Goal: Transaction & Acquisition: Download file/media

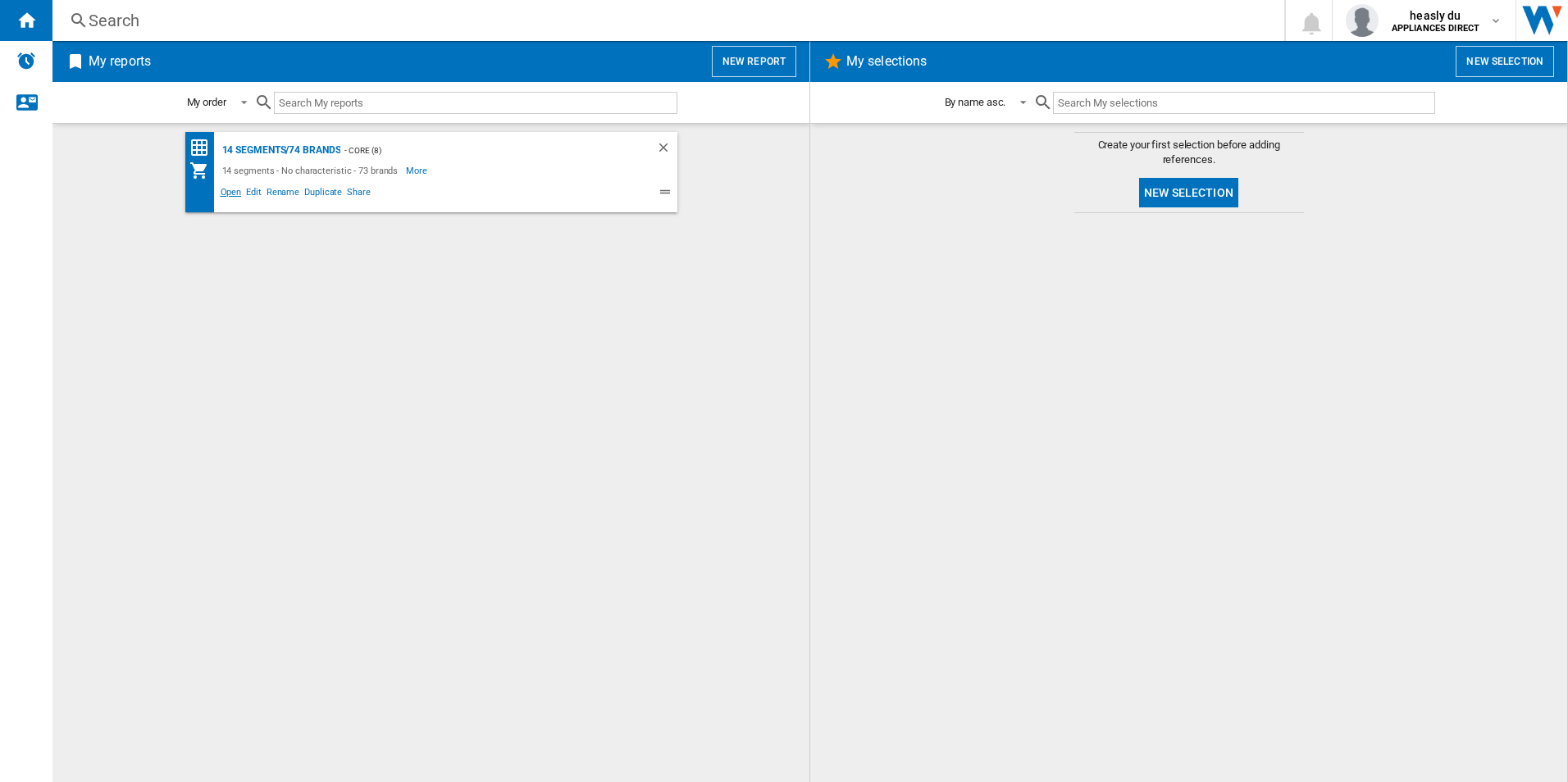
click at [227, 192] on span "Open" at bounding box center [230, 194] width 26 height 19
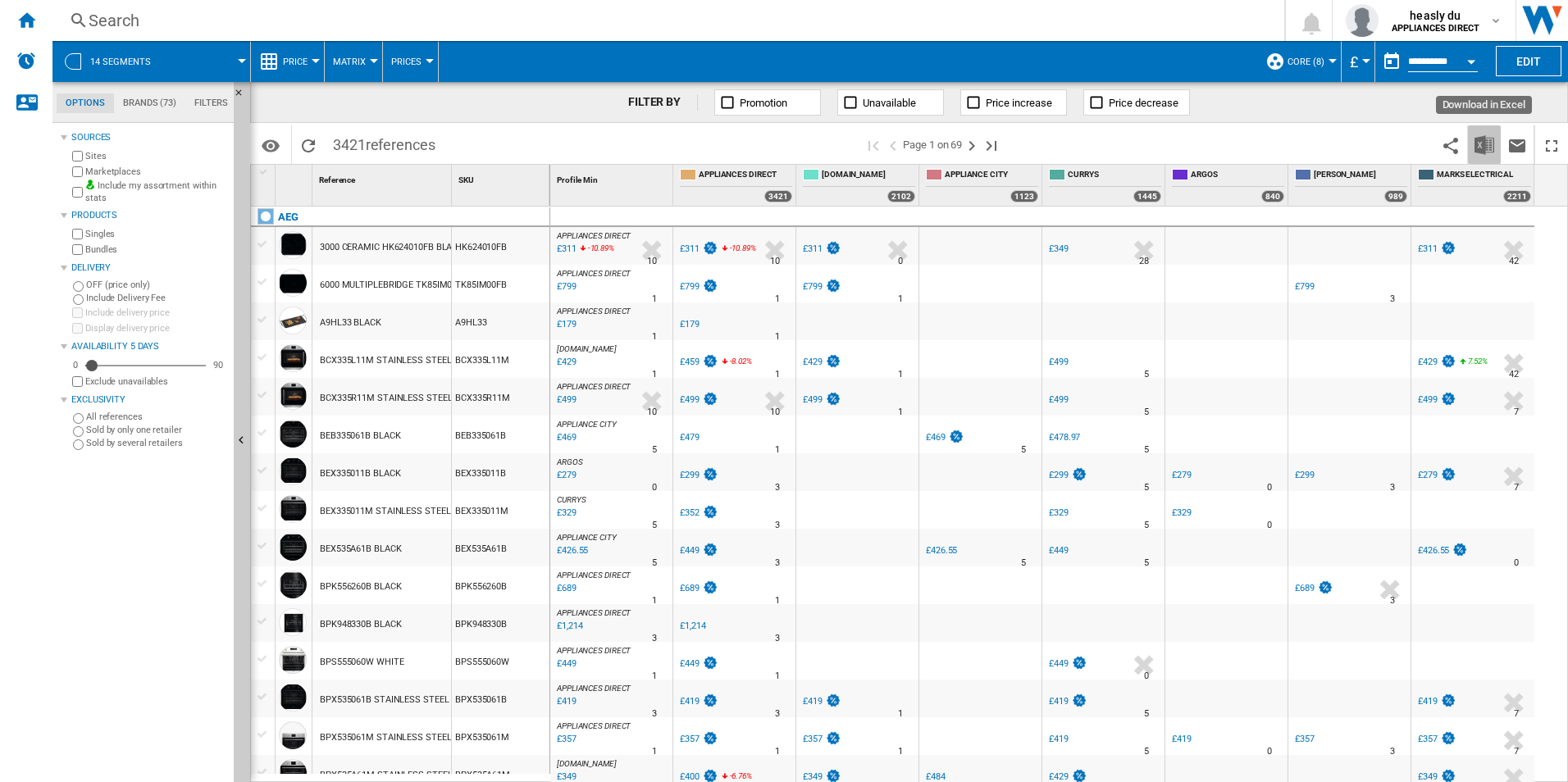
click at [1482, 136] on img "Download in Excel" at bounding box center [1484, 145] width 19 height 19
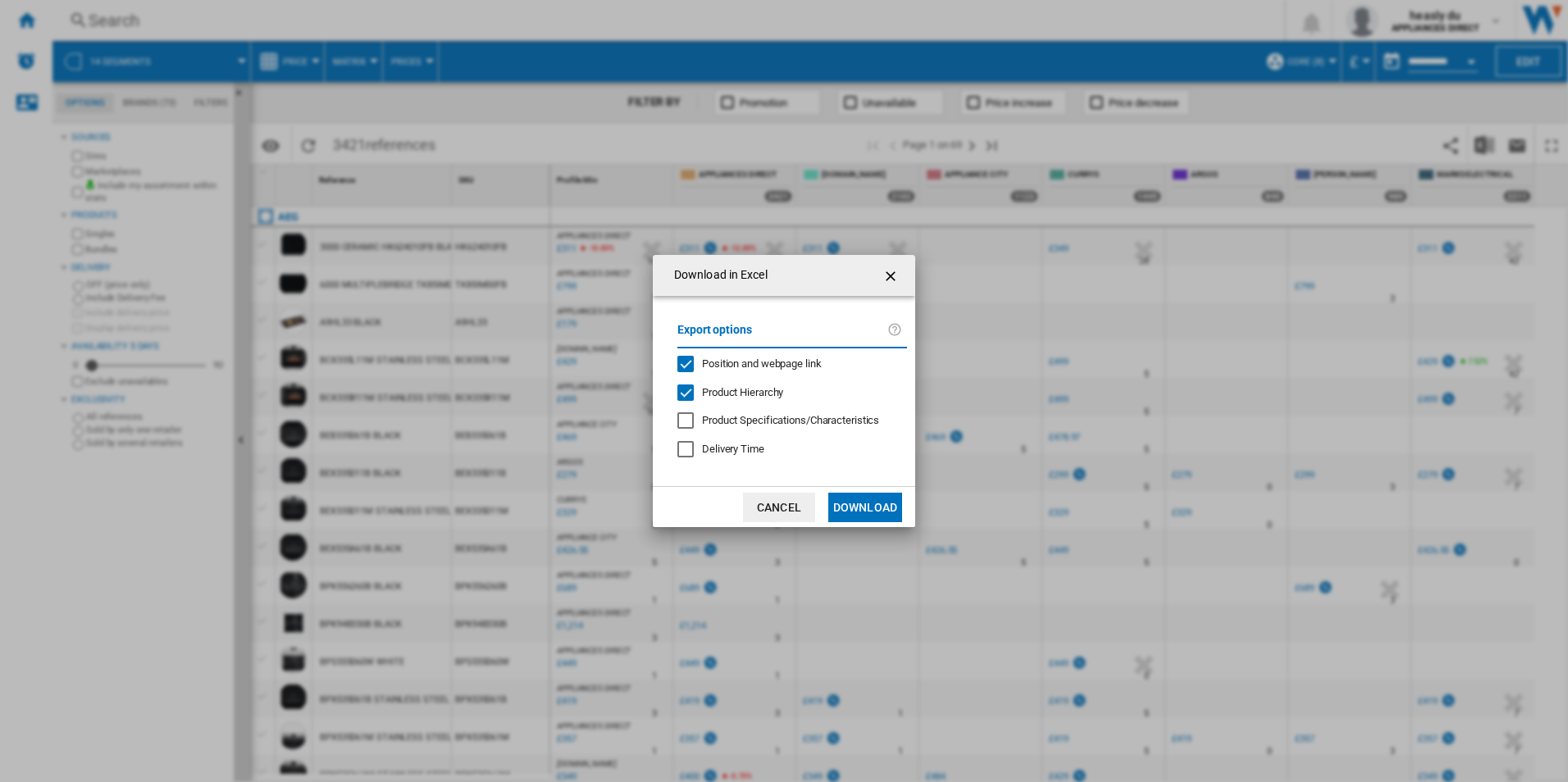
click at [870, 511] on button "Download" at bounding box center [865, 507] width 74 height 30
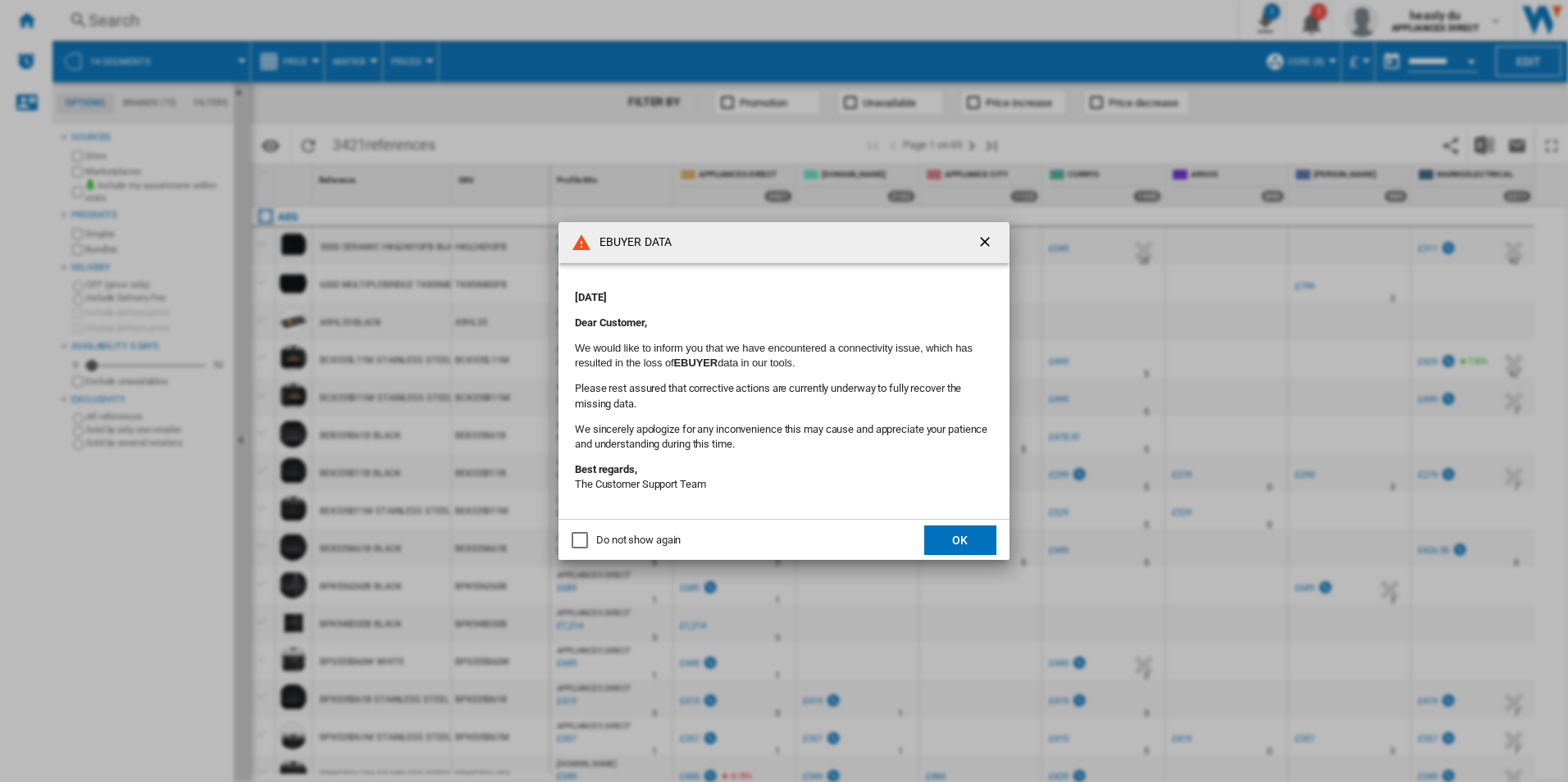
click at [990, 244] on ng-md-icon "getI18NText('BUTTONS.CLOSE_DIALOG')" at bounding box center [987, 243] width 19 height 19
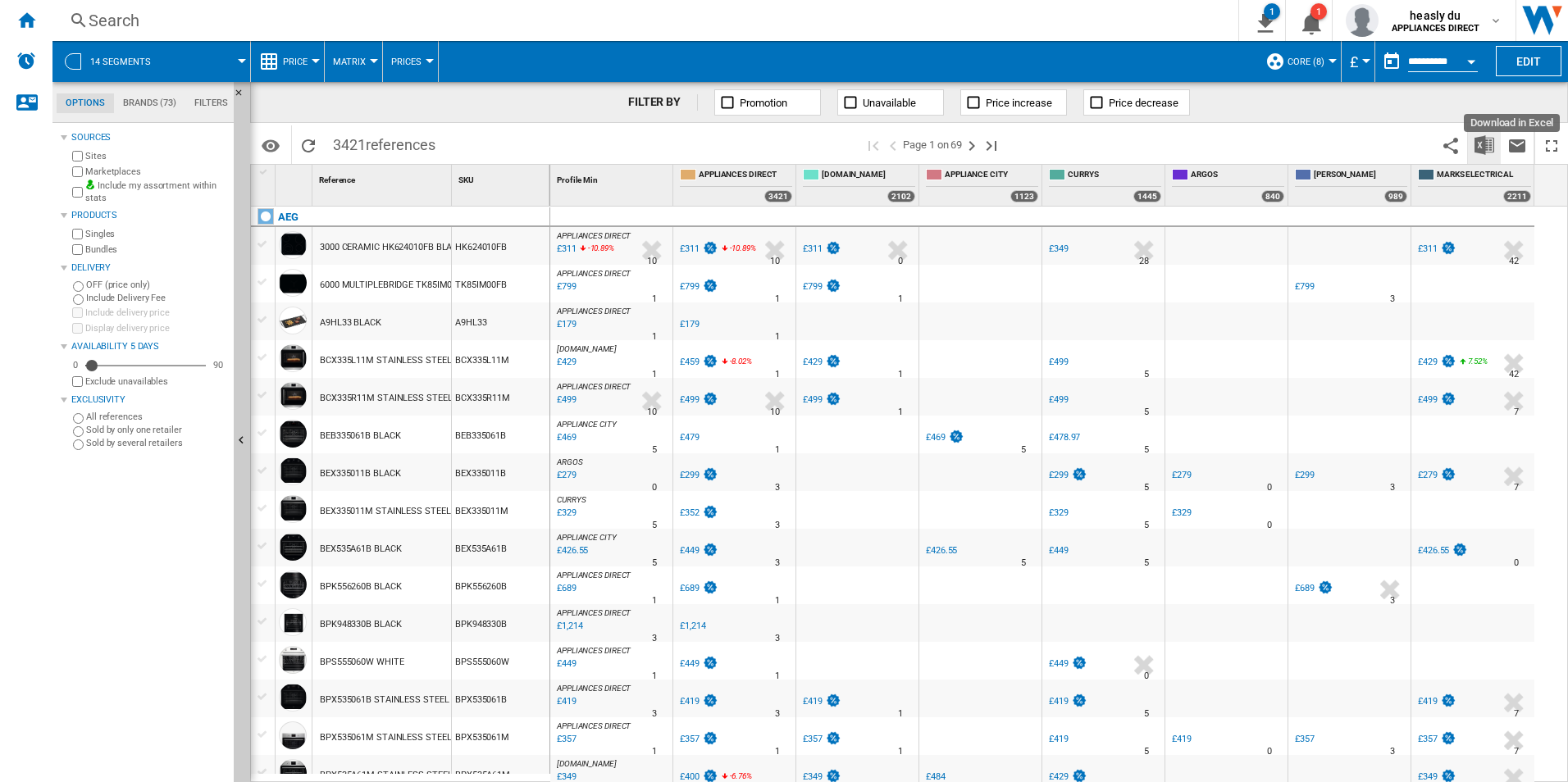
click at [1479, 148] on img "Download in Excel" at bounding box center [1484, 145] width 19 height 19
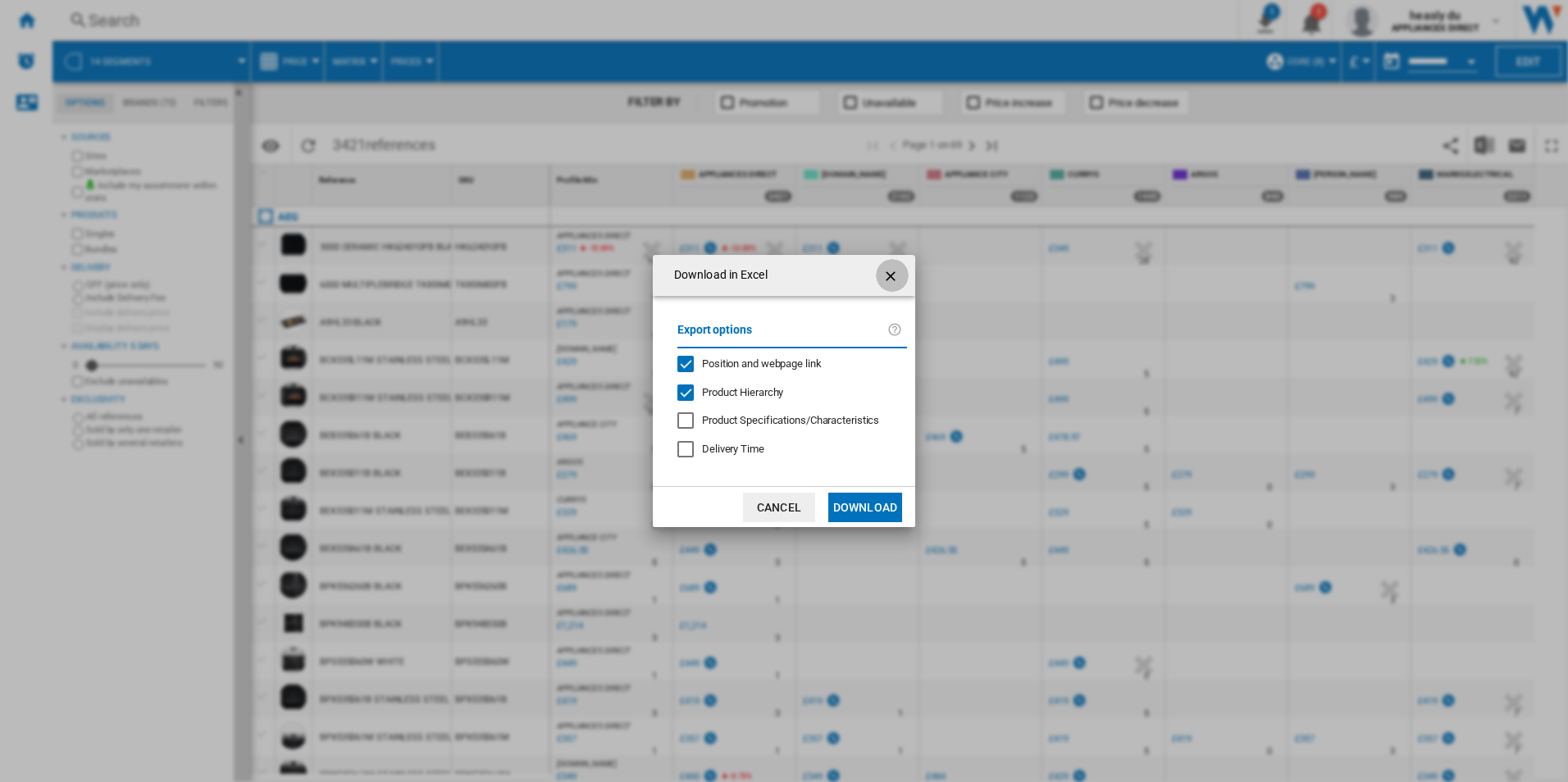
click at [897, 275] on ng-md-icon "getI18NText('BUTTONS.CLOSE_DIALOG')" at bounding box center [892, 276] width 19 height 19
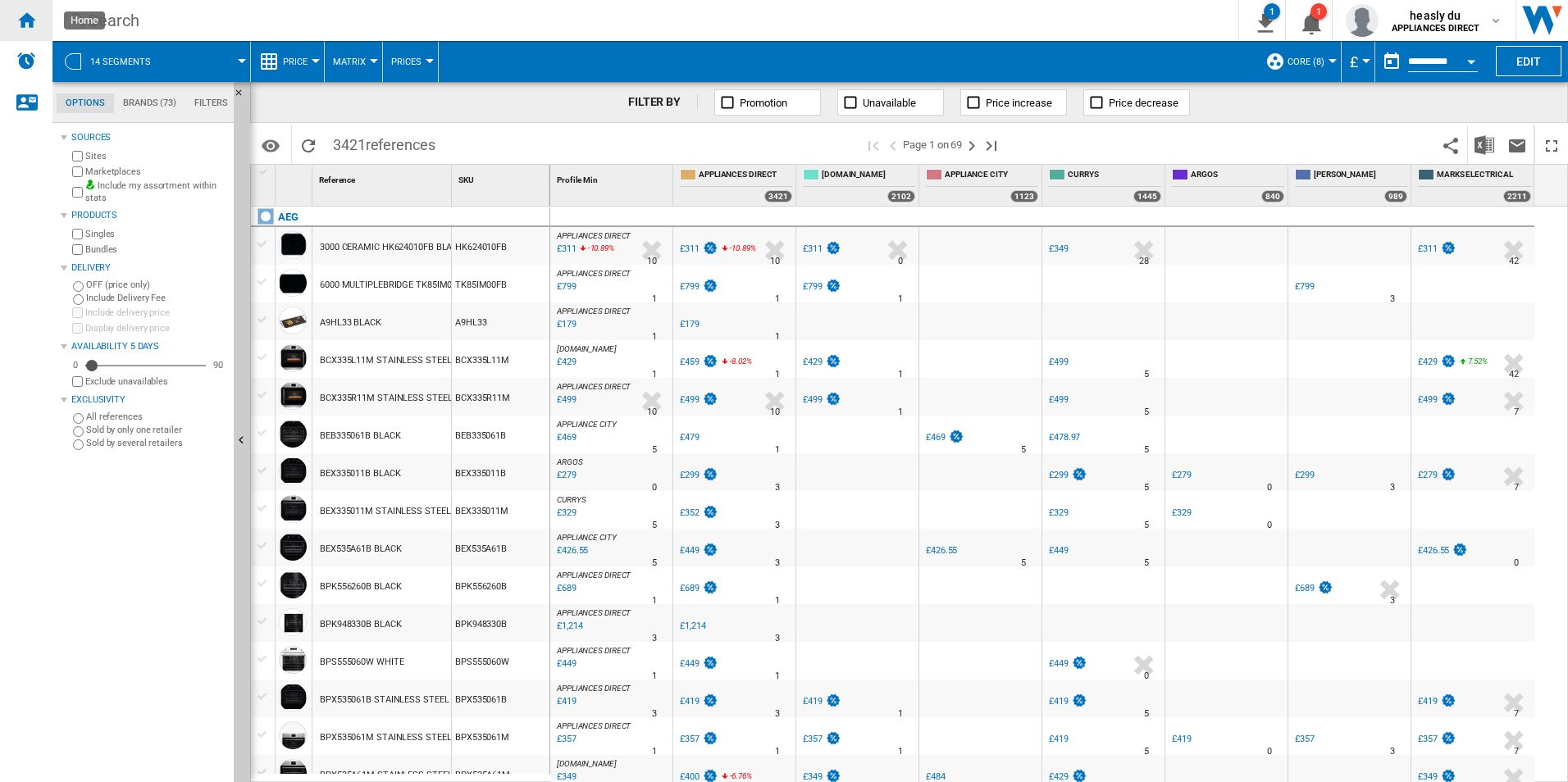
click at [39, 14] on div "Home" at bounding box center [26, 20] width 52 height 41
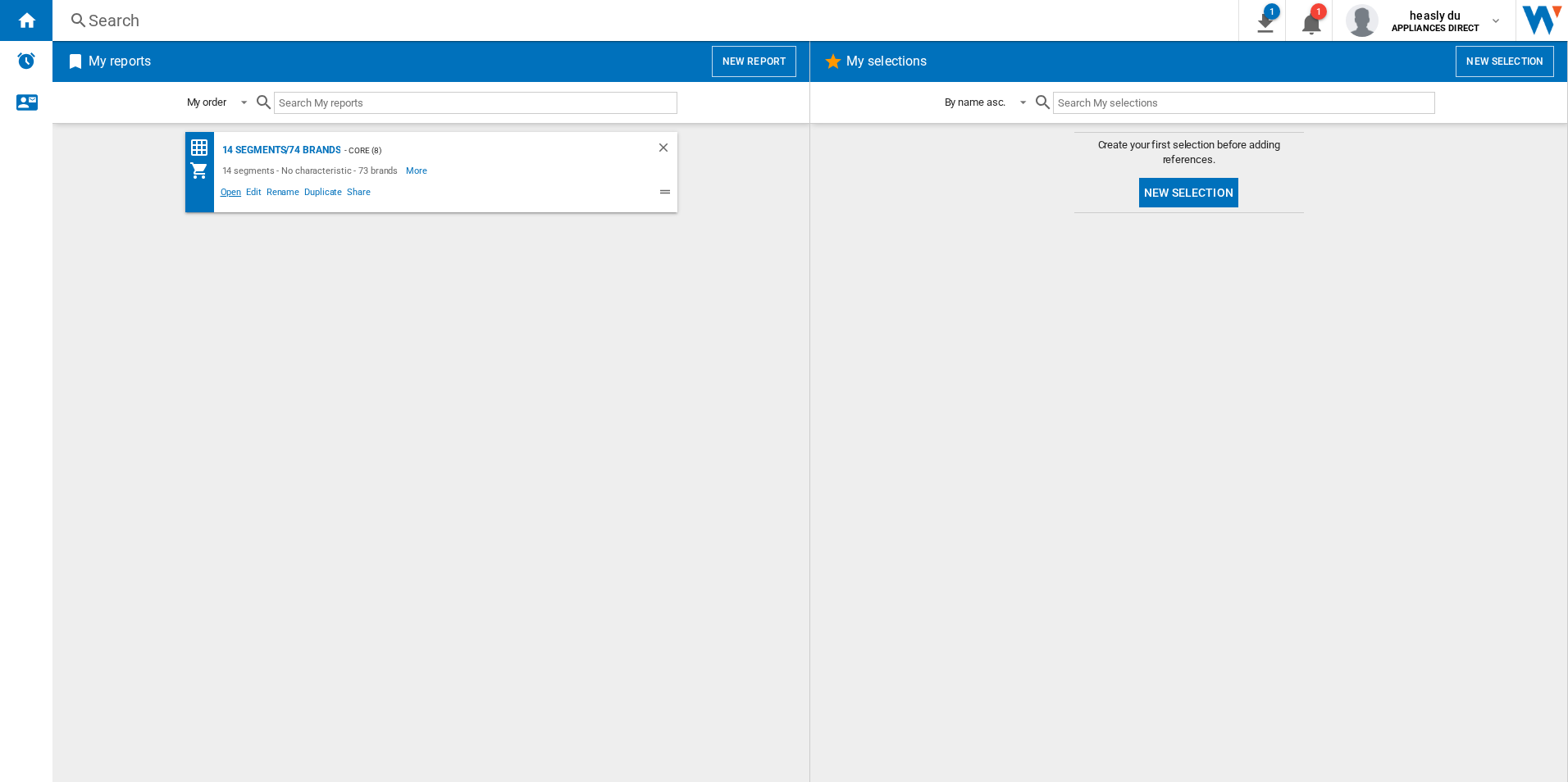
click at [223, 189] on span "Open" at bounding box center [230, 194] width 26 height 19
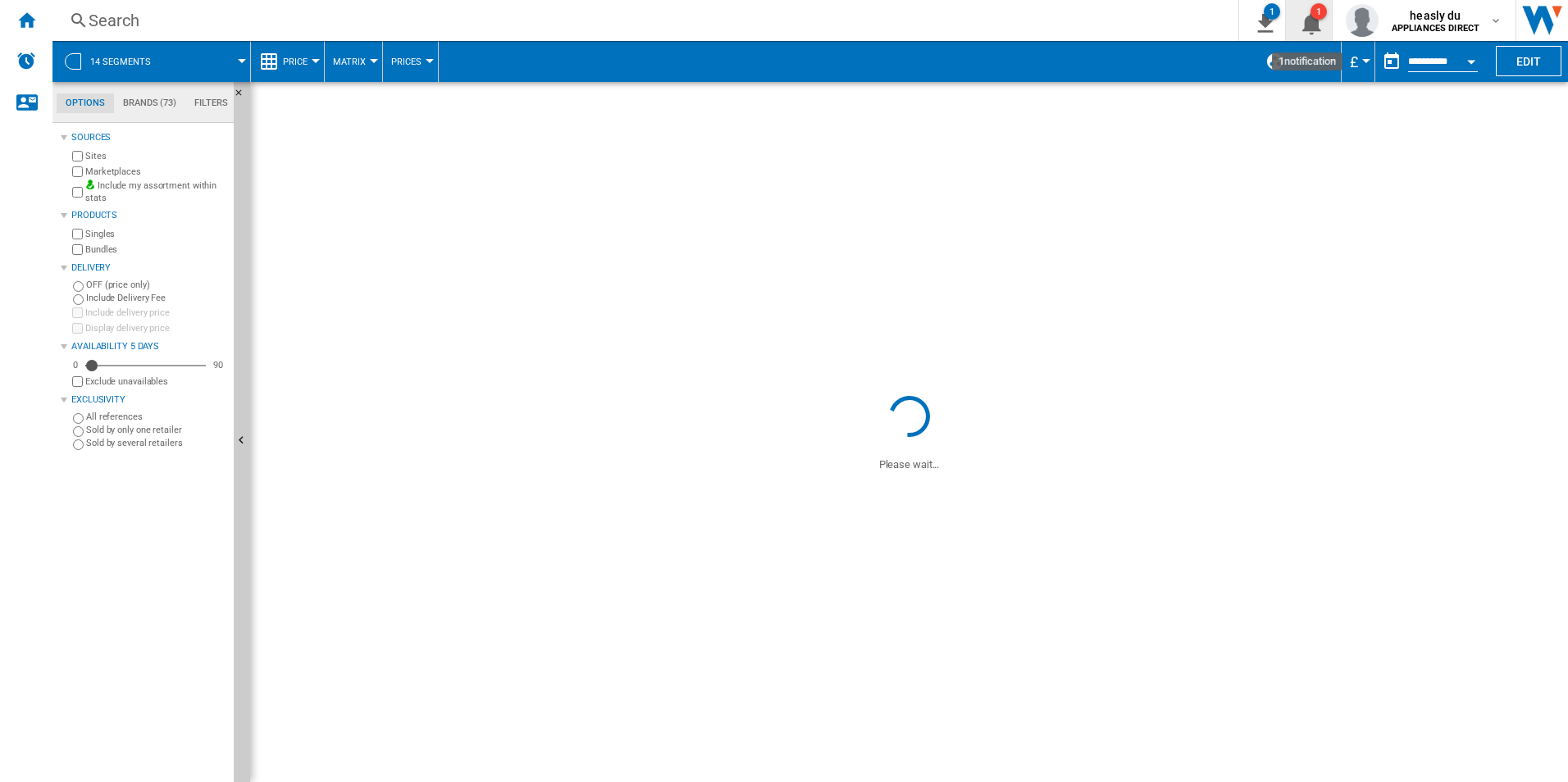
click at [1302, 11] on ng-md-icon "1\a notification" at bounding box center [1309, 20] width 19 height 20
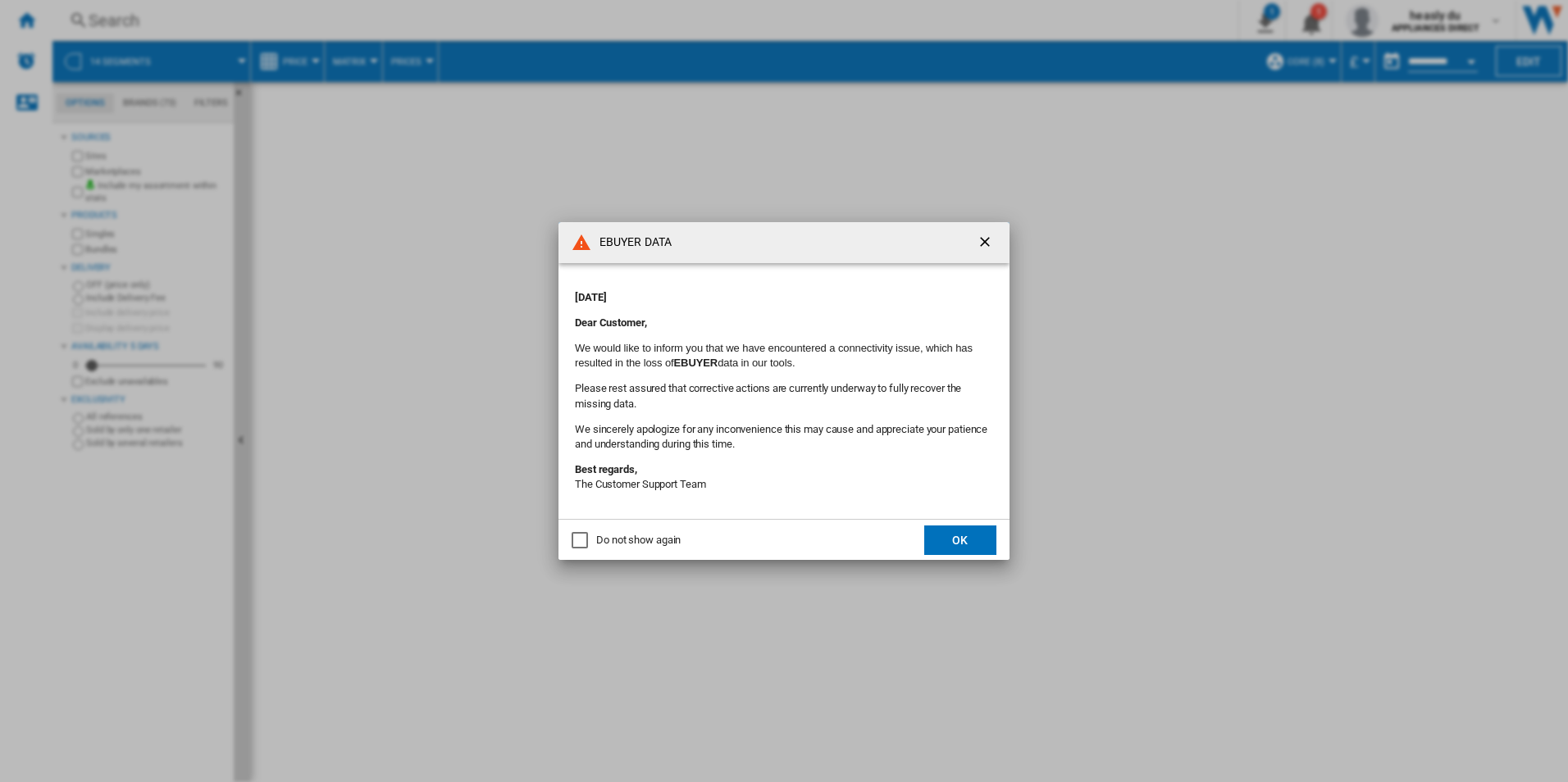
click at [579, 532] on div "Do not show again" at bounding box center [580, 540] width 16 height 16
click at [580, 533] on div "Do not show again" at bounding box center [580, 540] width 16 height 16
click at [577, 544] on div "Do not show again" at bounding box center [580, 540] width 16 height 16
click at [978, 528] on button "OK" at bounding box center [960, 540] width 72 height 30
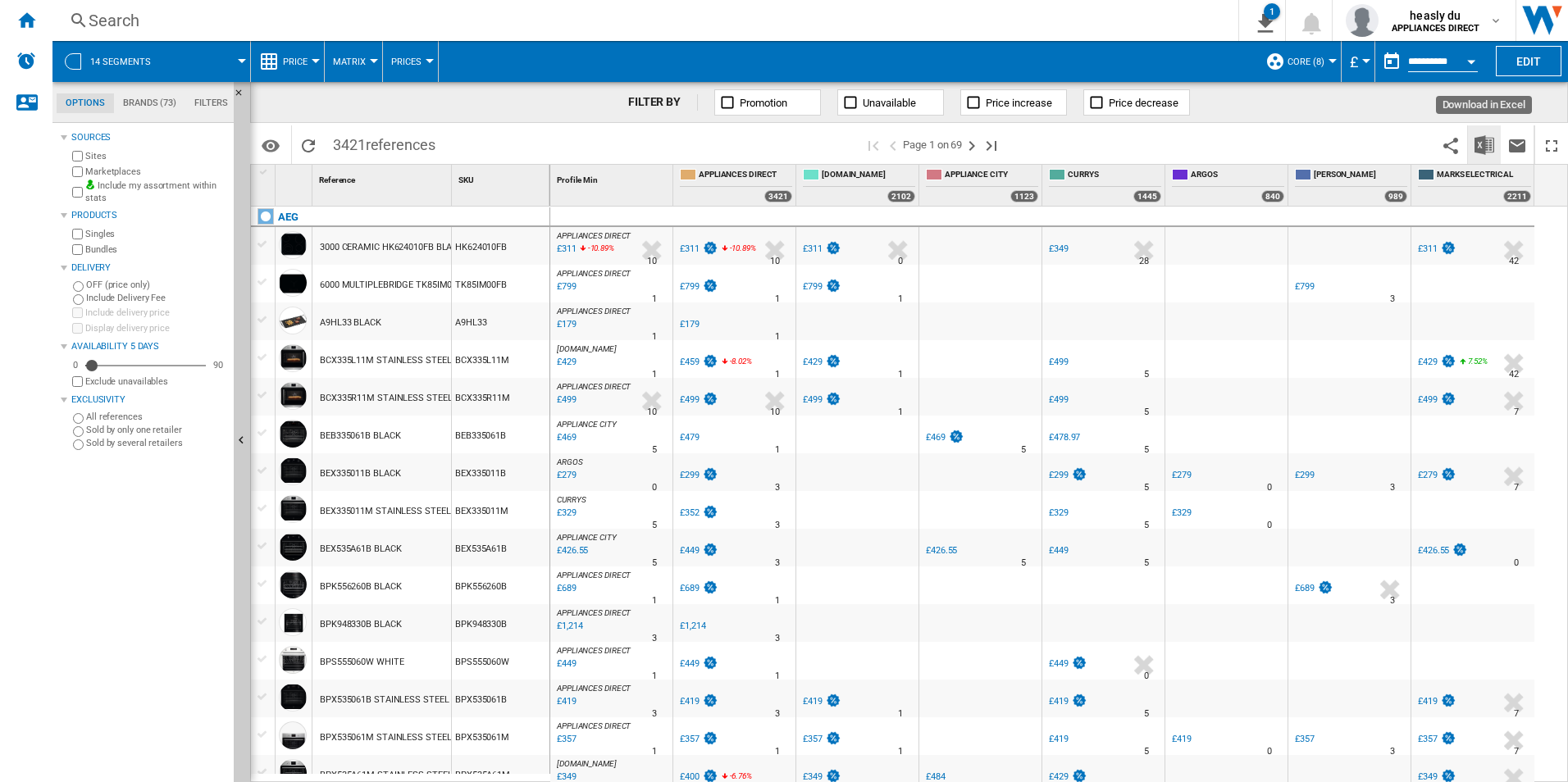
click at [1498, 144] on button "Download in Excel" at bounding box center [1485, 145] width 33 height 39
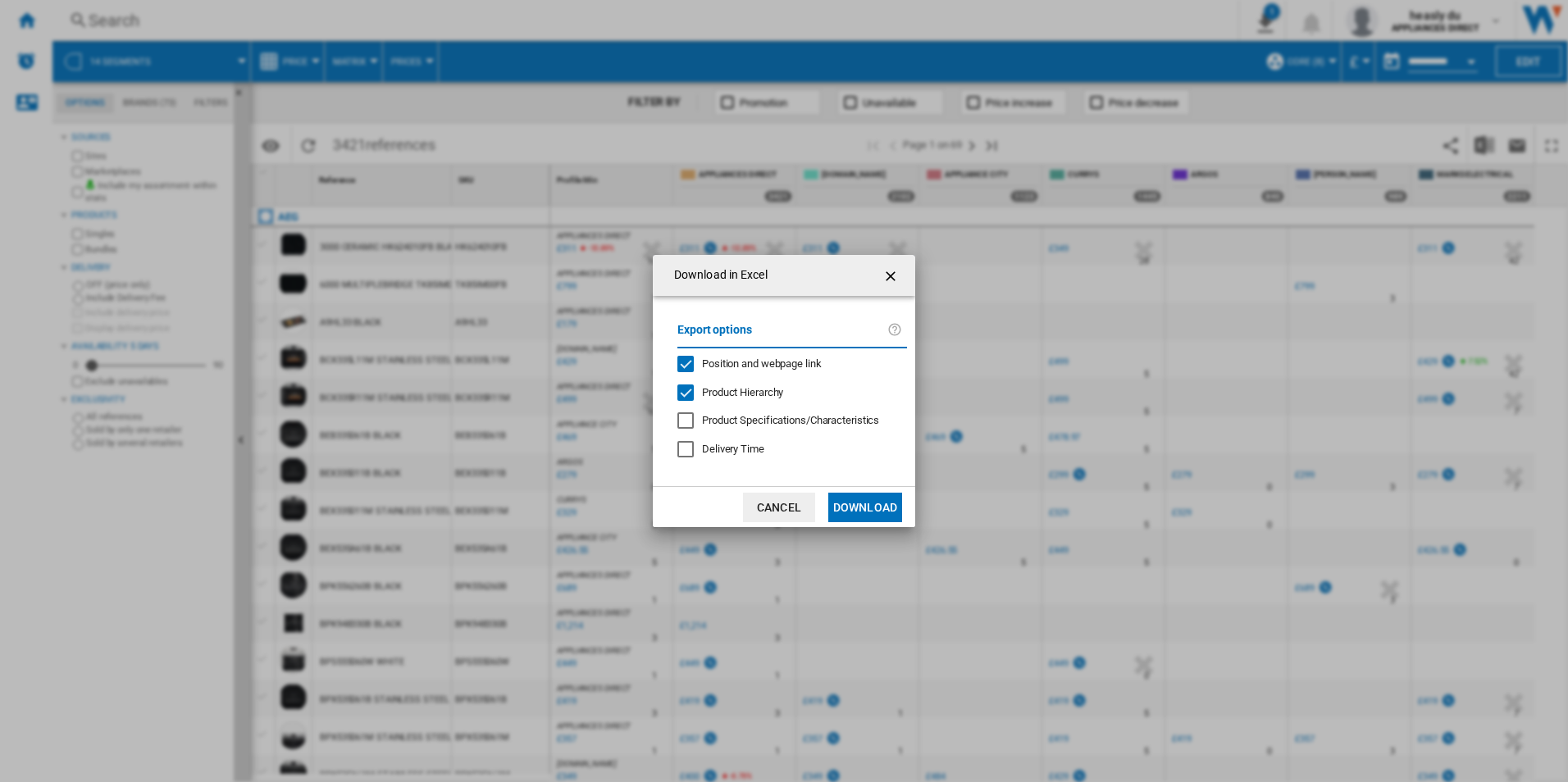
click at [886, 508] on button "Download" at bounding box center [865, 507] width 74 height 30
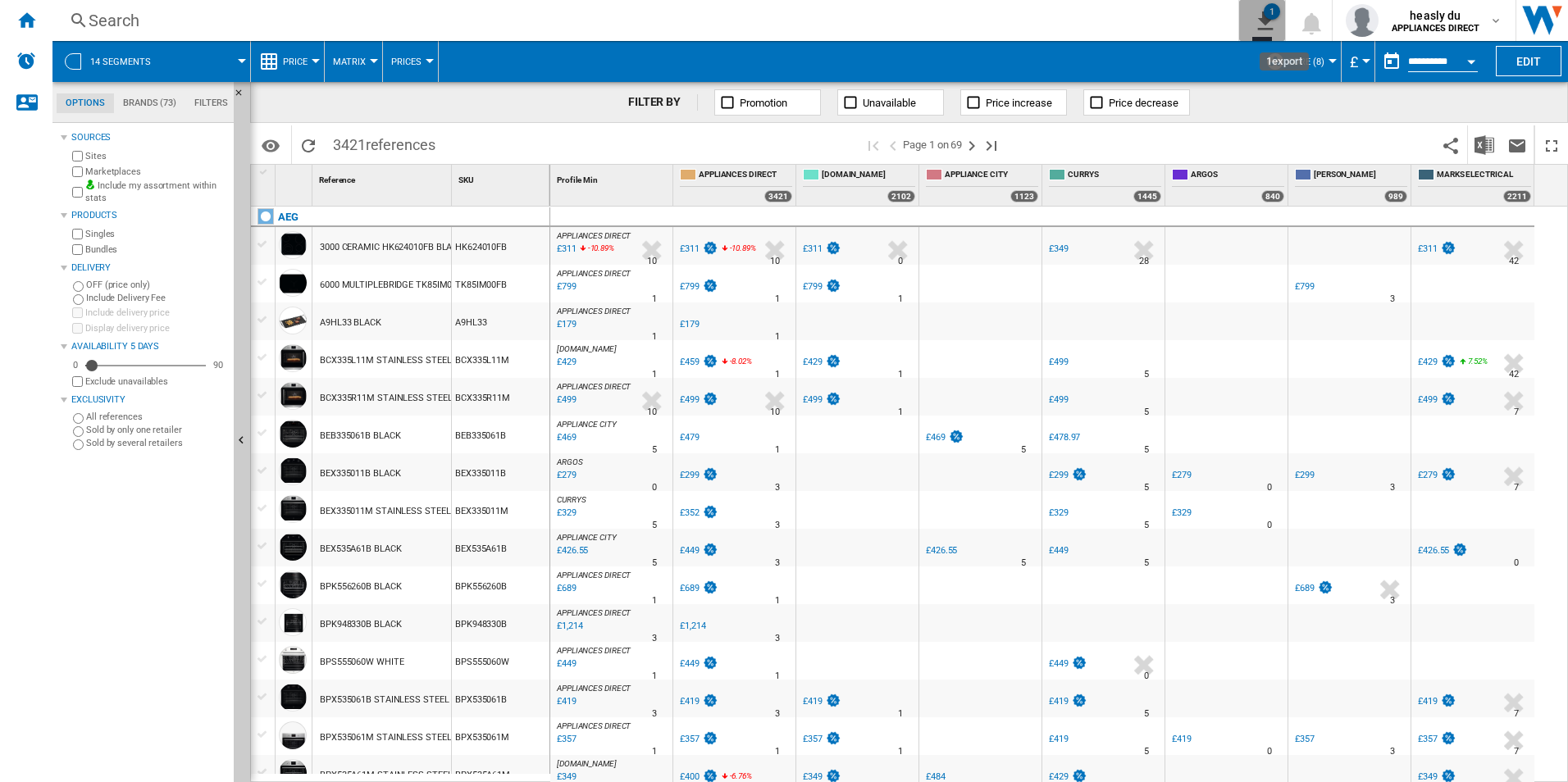
click at [1265, 14] on div "1" at bounding box center [1272, 11] width 16 height 16
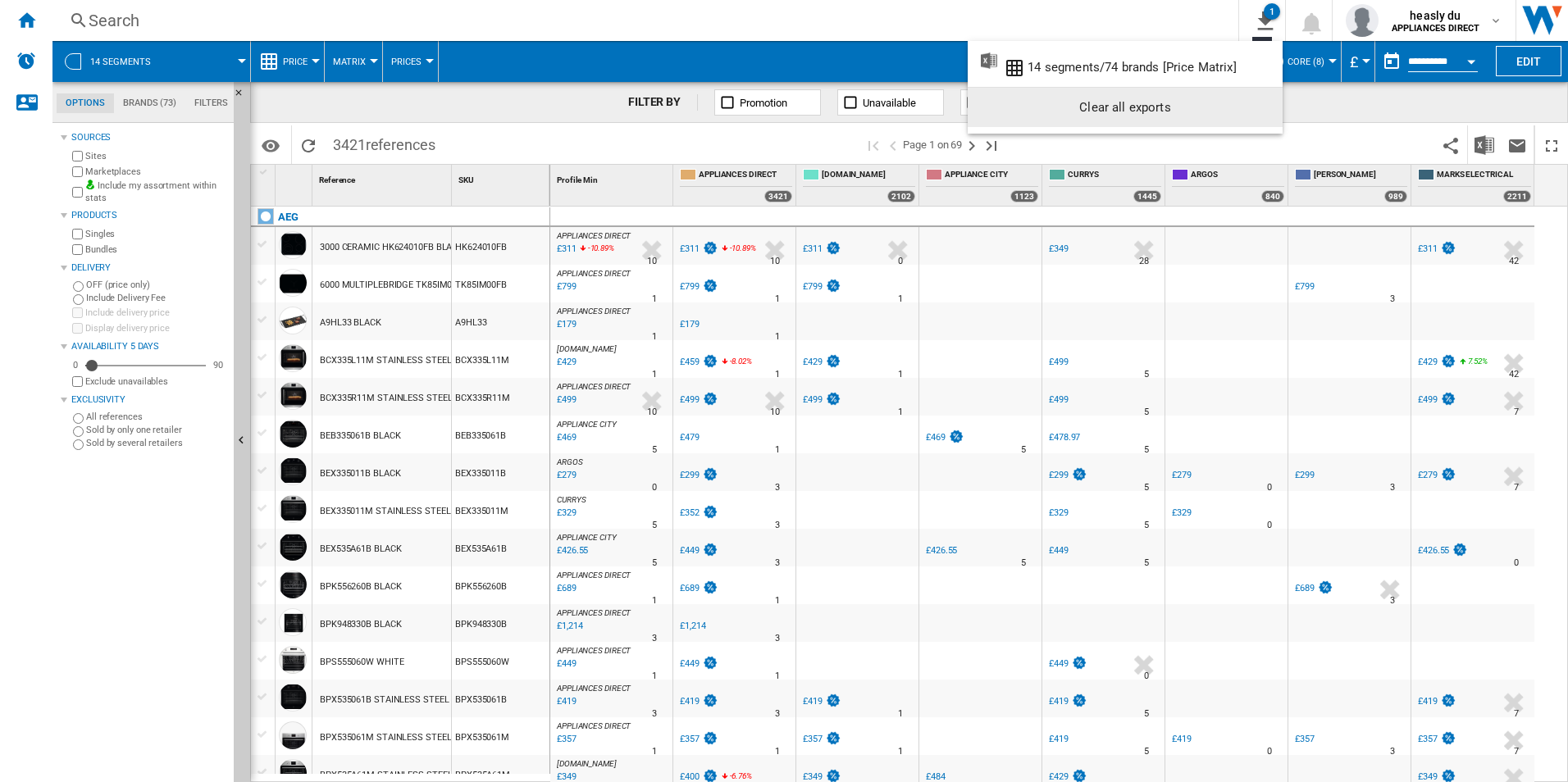
click at [1337, 121] on md-backdrop at bounding box center [784, 391] width 1568 height 782
